Goal: Task Accomplishment & Management: Complete application form

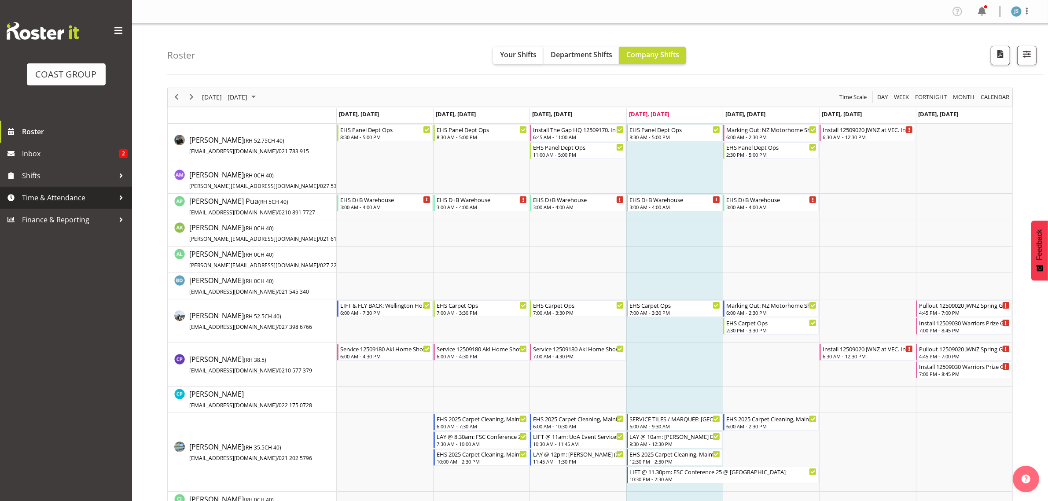
click at [57, 199] on span "Time & Attendance" at bounding box center [68, 197] width 92 height 13
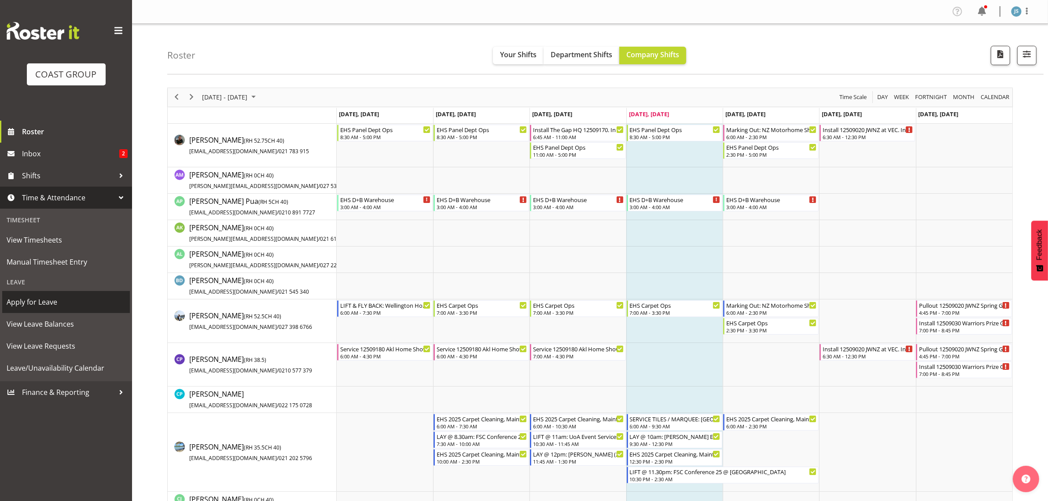
click at [52, 305] on span "Apply for Leave" at bounding box center [66, 301] width 119 height 13
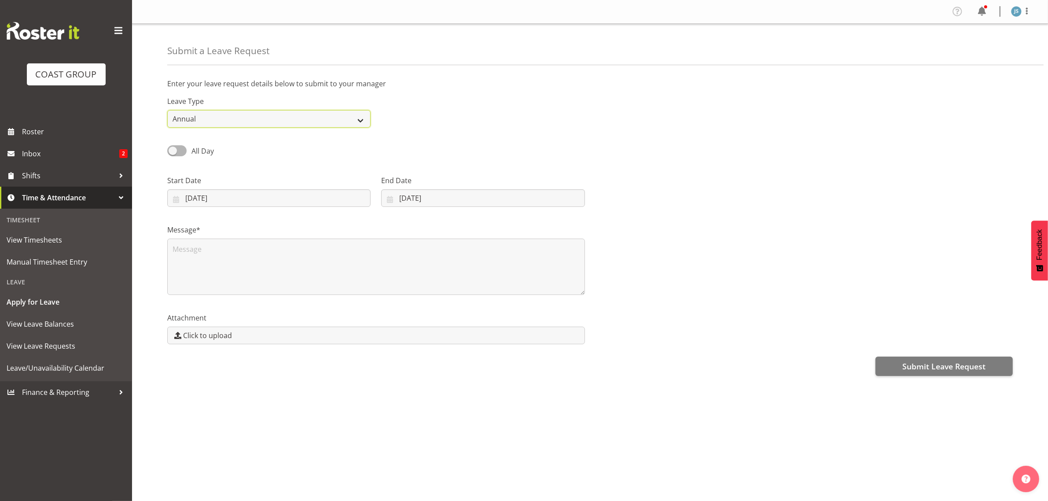
click at [348, 122] on select "Annual Sick Leave Without Pay Bereavement Domestic Violence Parental Jury Servi…" at bounding box center [268, 119] width 203 height 18
select select "Leave Without Pay"
click at [167, 110] on select "Annual Sick Leave Without Pay Bereavement Domestic Violence Parental Jury Servi…" at bounding box center [268, 119] width 203 height 18
drag, startPoint x: 271, startPoint y: 133, endPoint x: 269, endPoint y: 125, distance: 9.0
click at [271, 133] on div "All Day" at bounding box center [269, 148] width 214 height 30
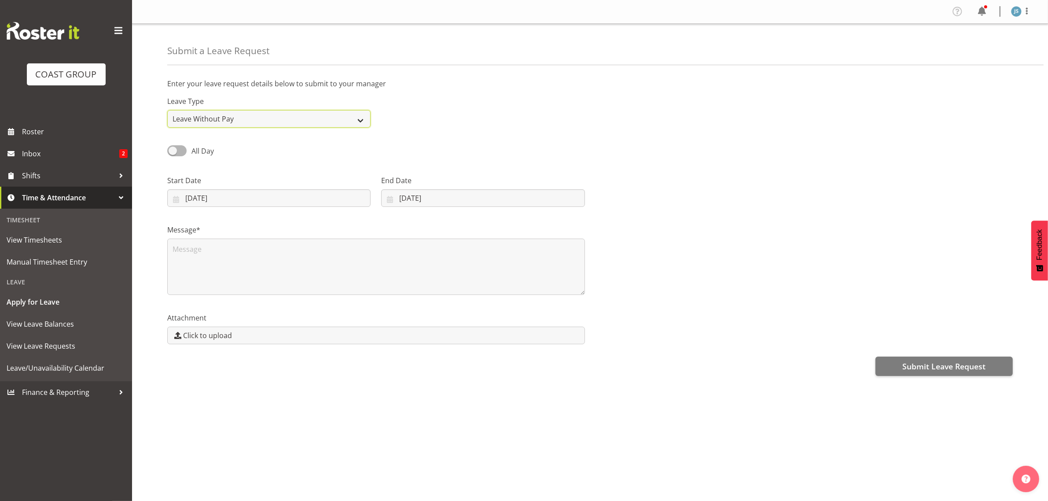
click at [269, 125] on select "Annual Sick Leave Without Pay Bereavement Domestic Violence Parental Jury Servi…" at bounding box center [268, 119] width 203 height 18
click at [167, 110] on select "Annual Sick Leave Without Pay Bereavement Domestic Violence Parental Jury Servi…" at bounding box center [268, 119] width 203 height 18
click at [471, 134] on div "All Day Single Day" at bounding box center [590, 148] width 856 height 30
click at [283, 197] on input "11/09/2025" at bounding box center [268, 198] width 203 height 18
click at [282, 287] on span "12" at bounding box center [283, 286] width 7 height 8
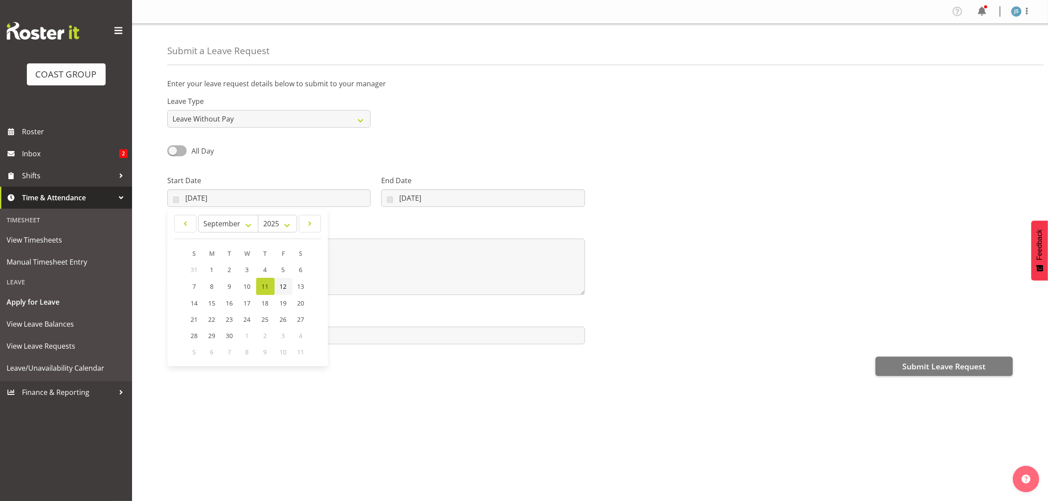
type input "12/09/2025"
click at [463, 198] on input "11/09/2025" at bounding box center [482, 198] width 203 height 18
click at [415, 304] on span "15" at bounding box center [415, 303] width 7 height 8
type input "15/09/2025"
click at [764, 180] on div at bounding box center [804, 187] width 428 height 49
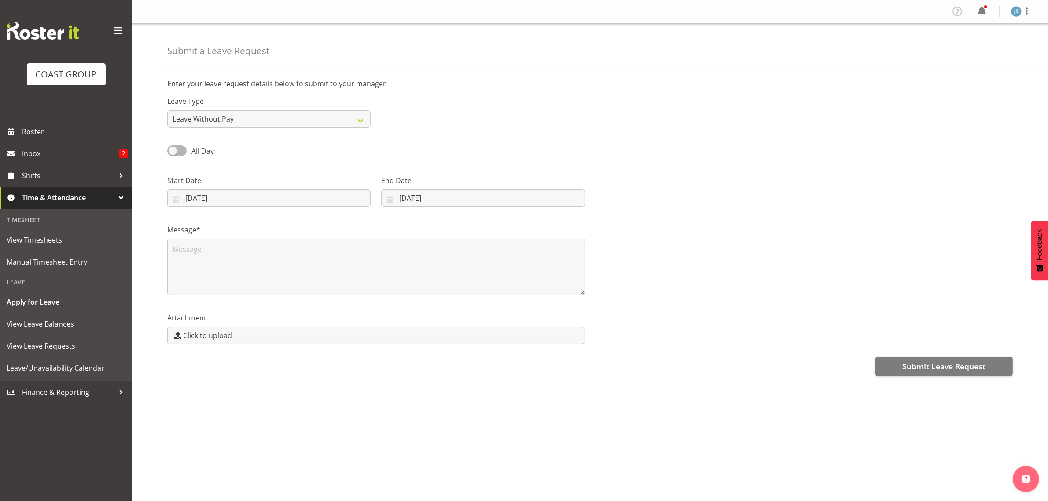
click at [767, 180] on div at bounding box center [804, 187] width 428 height 49
click at [756, 202] on div at bounding box center [804, 187] width 428 height 49
click at [727, 190] on div at bounding box center [804, 187] width 428 height 49
click at [725, 235] on div "Message*" at bounding box center [590, 256] width 856 height 88
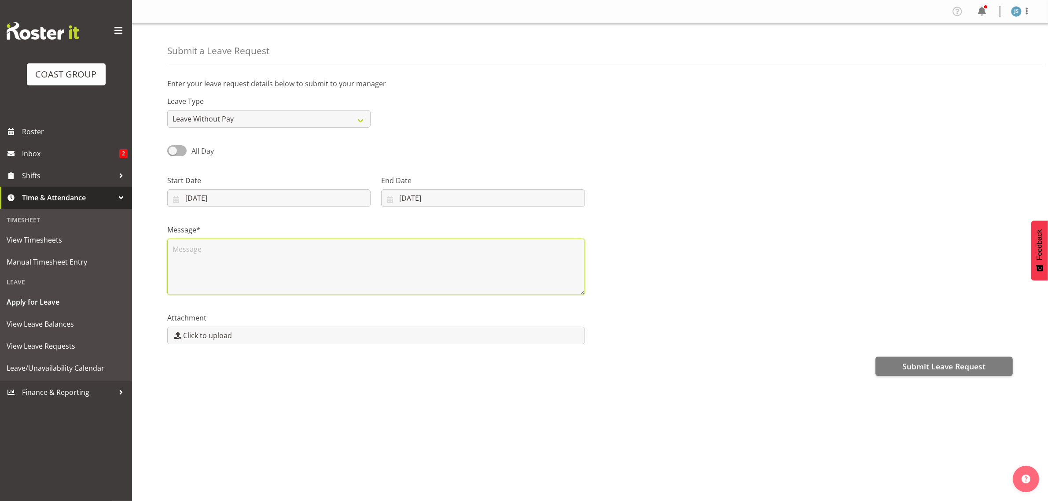
click at [223, 252] on textarea at bounding box center [376, 267] width 418 height 56
click at [685, 136] on div "All Day Single Day" at bounding box center [590, 148] width 856 height 30
click at [224, 252] on textarea at bounding box center [376, 267] width 418 height 56
click at [339, 449] on div "Profile Log Out Submit a Leave Request Enter your leave request details below t…" at bounding box center [590, 250] width 916 height 501
click at [502, 116] on div "Leave Type Annual Sick Leave Without Pay Bereavement Domestic Violence Parental…" at bounding box center [590, 108] width 856 height 49
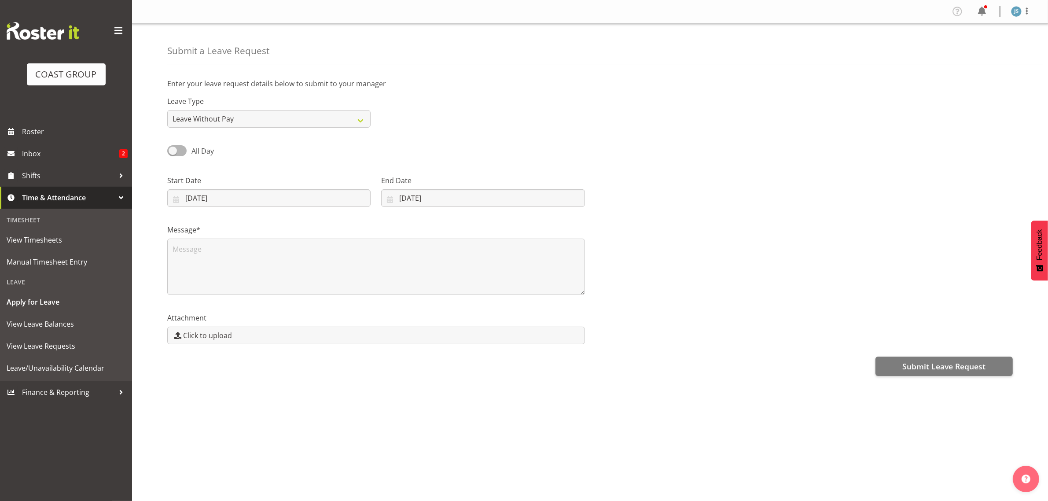
click at [502, 116] on div "Leave Type Annual Sick Leave Without Pay Bereavement Domestic Violence Parental…" at bounding box center [590, 108] width 856 height 49
click at [927, 368] on span "Submit Leave Request" at bounding box center [943, 365] width 83 height 11
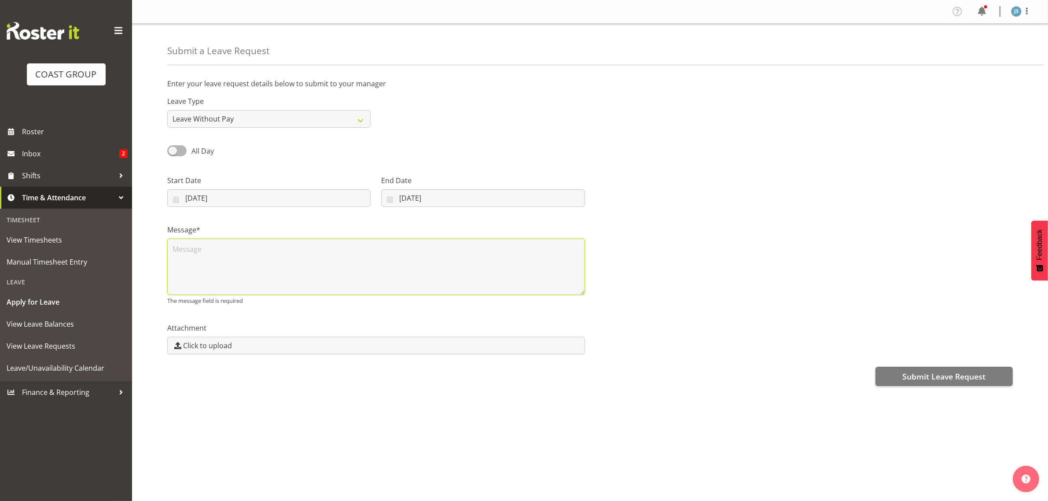
click at [249, 263] on textarea at bounding box center [376, 267] width 418 height 56
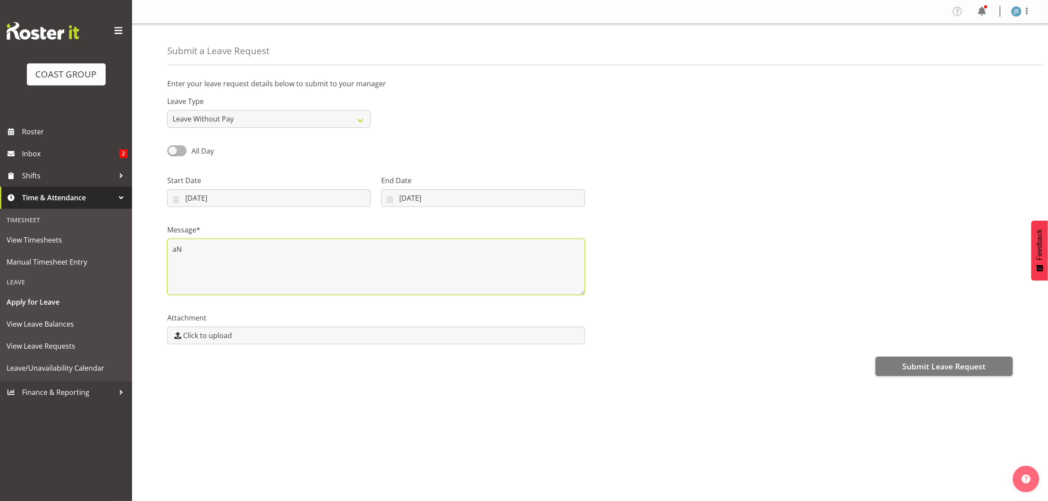
type textarea "a"
type textarea "A"
type textarea "L"
click at [214, 252] on textarea "Sydney trip" at bounding box center [376, 267] width 418 height 56
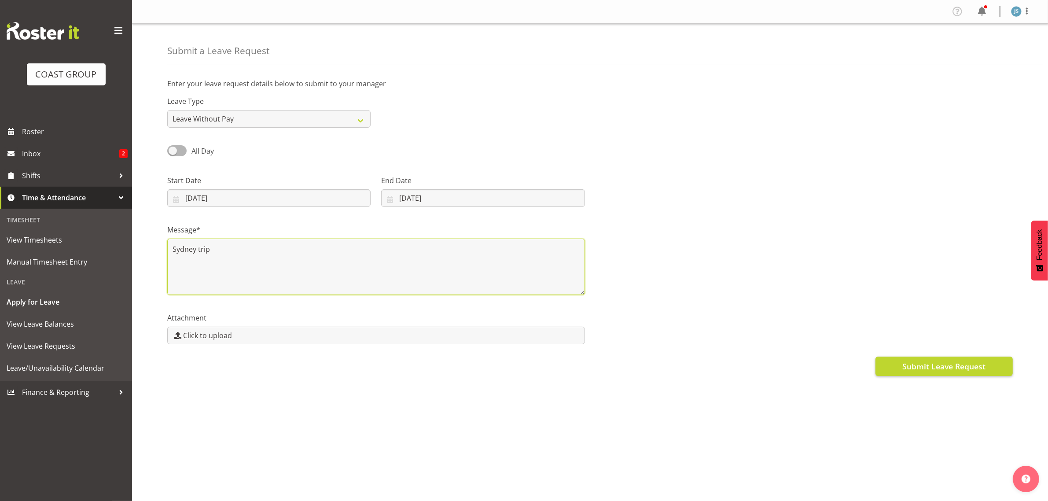
type textarea "Sydney trip"
click at [956, 363] on span "Submit Leave Request" at bounding box center [943, 365] width 83 height 11
